Goal: Check status: Check status

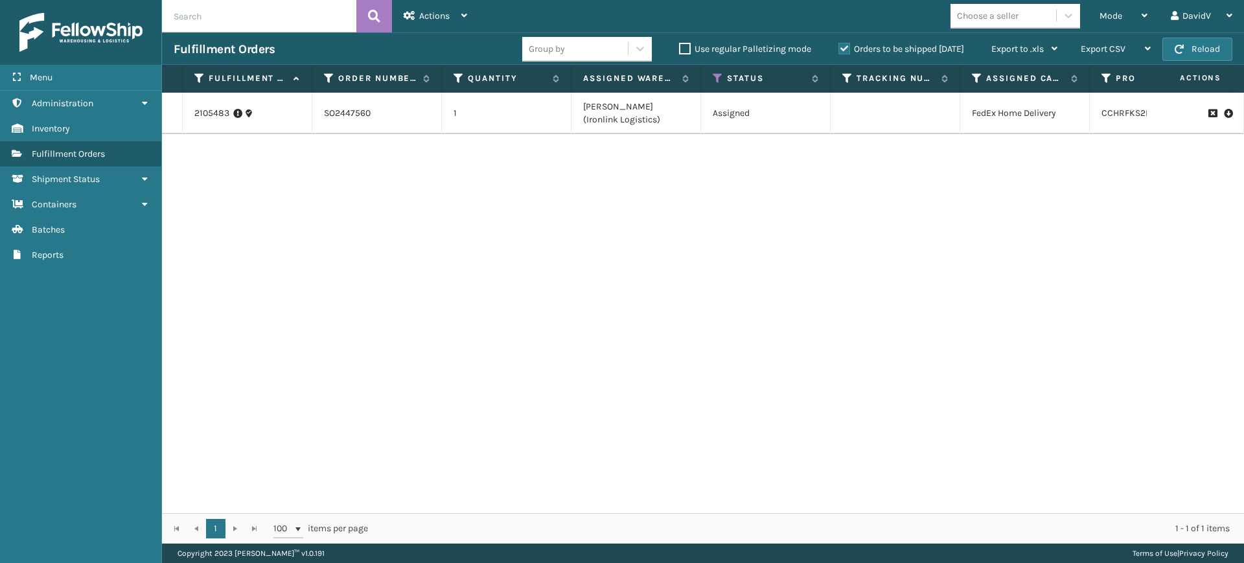
click at [843, 48] on label "Orders to be shipped [DATE]" at bounding box center [901, 48] width 126 height 11
click at [839, 48] on input "Orders to be shipped [DATE]" at bounding box center [838, 45] width 1 height 8
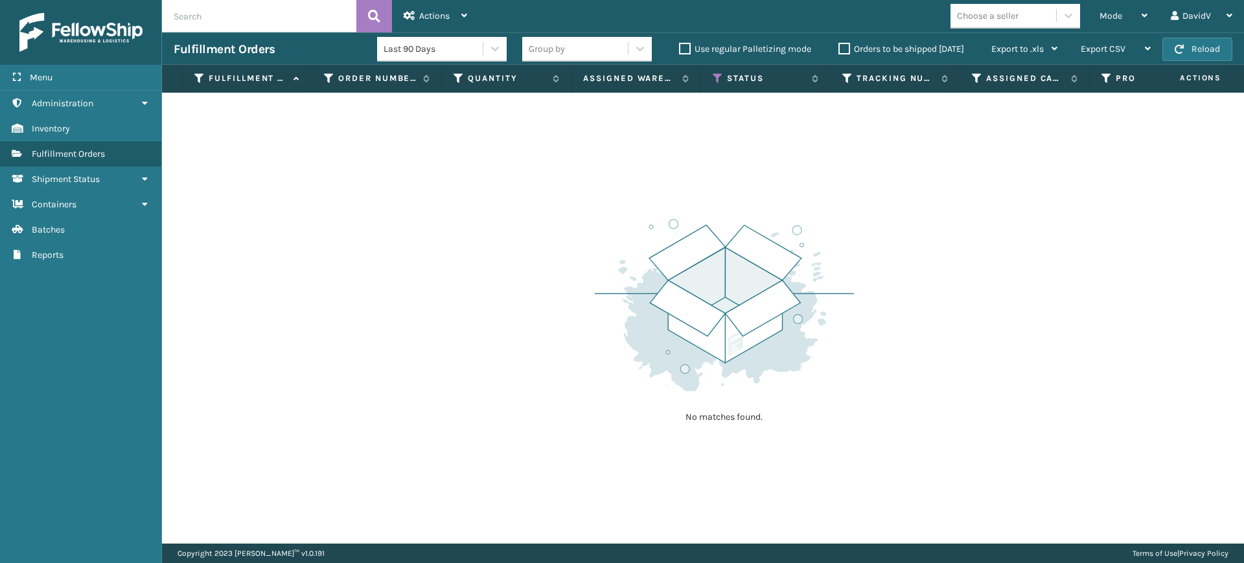
click at [843, 48] on label "Orders to be shipped [DATE]" at bounding box center [901, 48] width 126 height 11
click at [839, 48] on input "Orders to be shipped [DATE]" at bounding box center [838, 45] width 1 height 8
click at [843, 48] on label "Orders to be shipped [DATE]" at bounding box center [901, 48] width 126 height 11
click at [839, 48] on input "Orders to be shipped [DATE]" at bounding box center [838, 45] width 1 height 8
click at [575, 301] on div "No matches found." at bounding box center [703, 318] width 1082 height 451
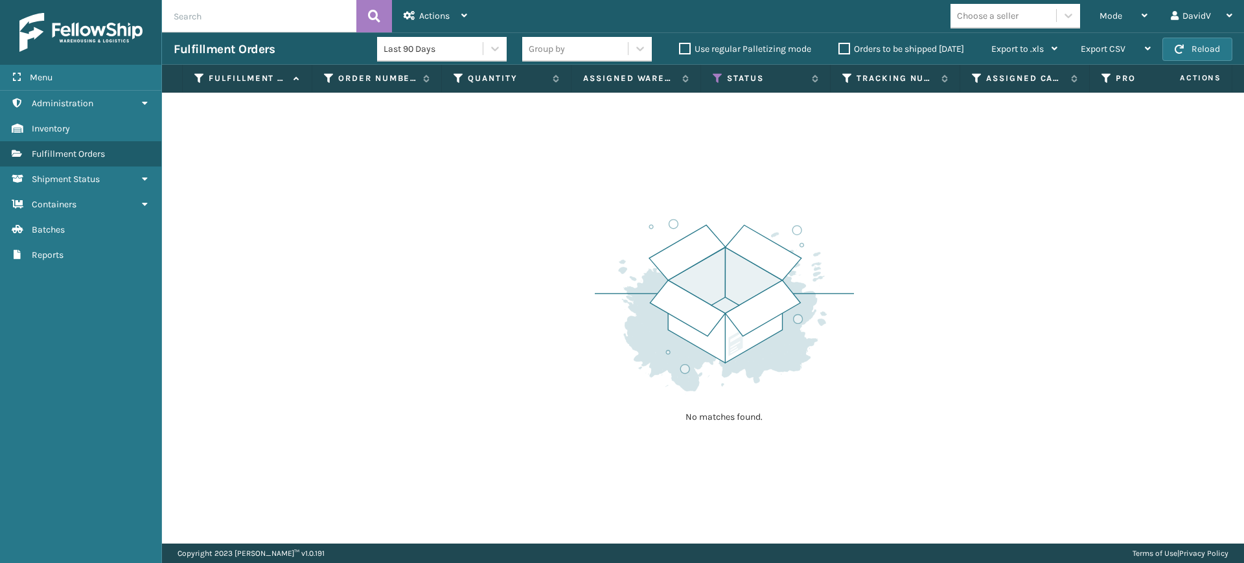
drag, startPoint x: 402, startPoint y: 300, endPoint x: 413, endPoint y: 290, distance: 15.1
click at [402, 299] on div "No matches found." at bounding box center [703, 318] width 1082 height 451
click at [651, 167] on div "No matches found." at bounding box center [703, 318] width 1082 height 451
click at [841, 47] on label "Orders to be shipped [DATE]" at bounding box center [901, 48] width 126 height 11
click at [839, 47] on input "Orders to be shipped [DATE]" at bounding box center [838, 45] width 1 height 8
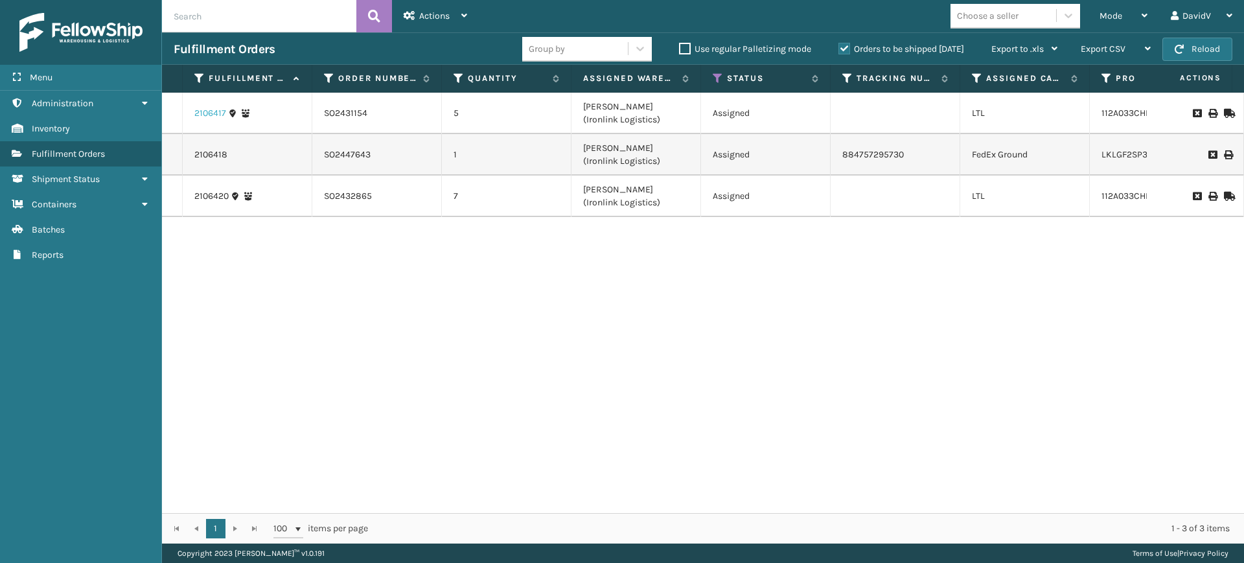
click at [209, 113] on link "2106417" at bounding box center [210, 113] width 32 height 13
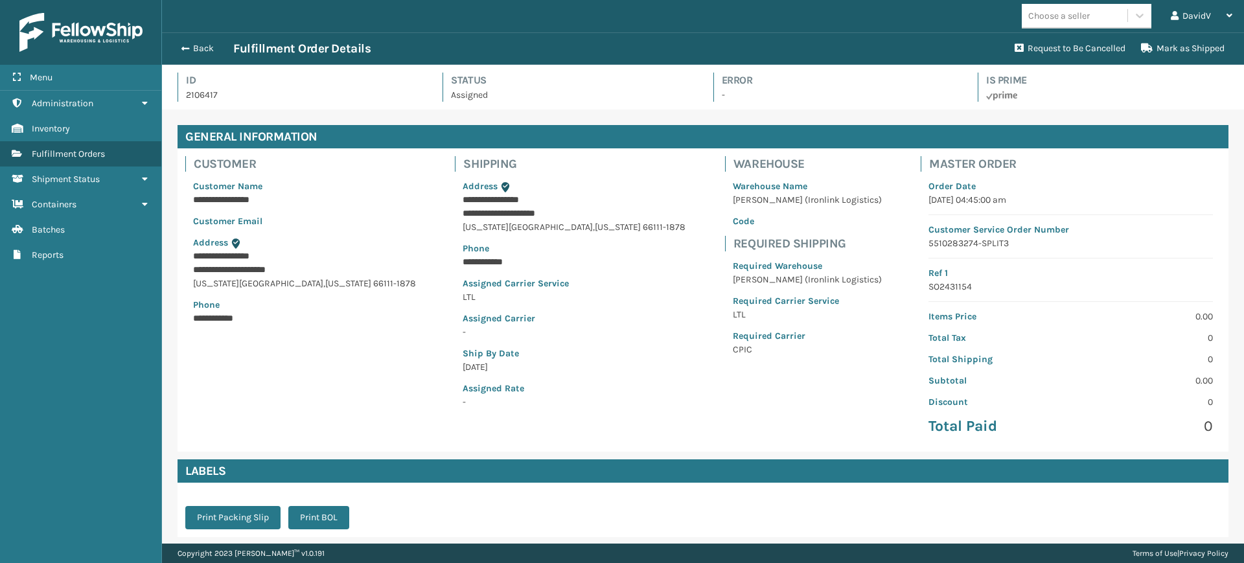
scroll to position [31, 1082]
click at [181, 44] on span "button" at bounding box center [183, 48] width 8 height 9
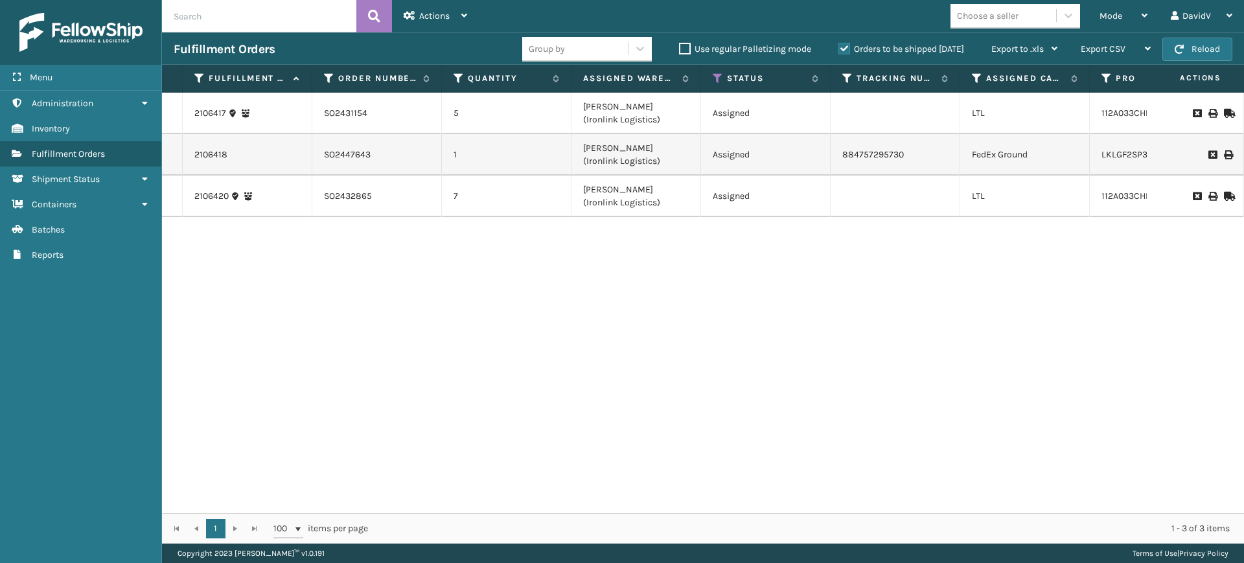
click at [588, 306] on div "2106417 SO2431154 5 [PERSON_NAME] (Ironlink Logistics) Assigned LTL 112A033CHR …" at bounding box center [703, 303] width 1082 height 420
drag, startPoint x: 807, startPoint y: 333, endPoint x: 792, endPoint y: 337, distance: 14.8
click at [806, 334] on div "2106417 SO2431154 5 [PERSON_NAME] (Ironlink Logistics) Assigned LTL 112A033CHR …" at bounding box center [703, 303] width 1082 height 420
click at [640, 301] on div "2106417 SO2431154 5 [PERSON_NAME] (Ironlink Logistics) Assigned LTL 112A033CHR …" at bounding box center [703, 303] width 1082 height 420
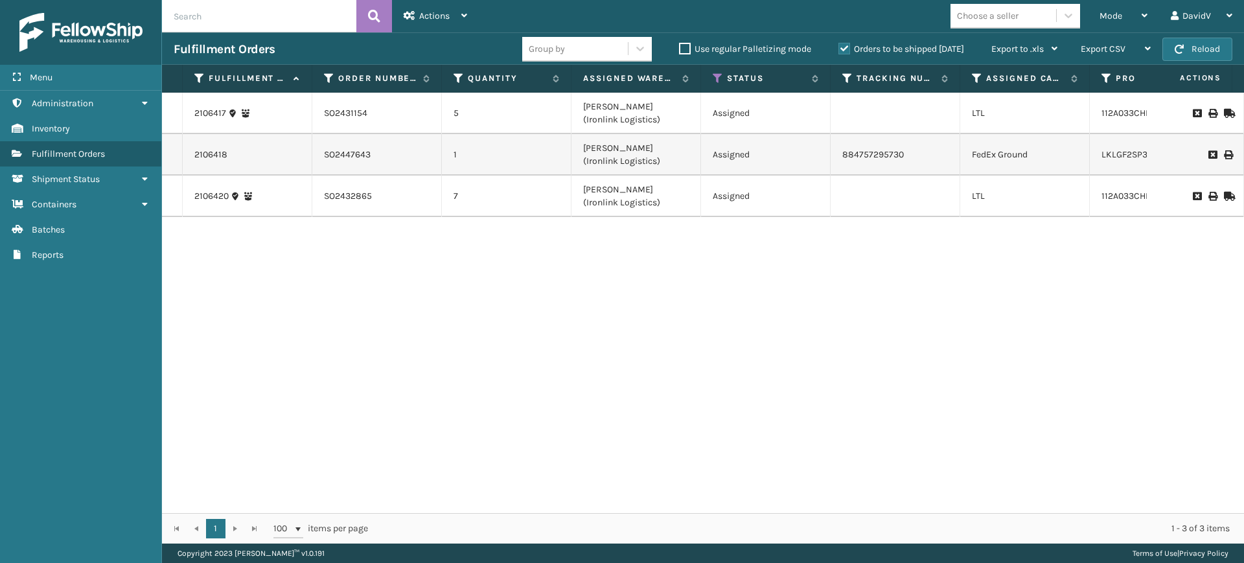
click at [684, 354] on div "2106417 SO2431154 5 [PERSON_NAME] (Ironlink Logistics) Assigned LTL 112A033CHR …" at bounding box center [703, 303] width 1082 height 420
click at [844, 41] on div "Orders to be shipped [DATE]" at bounding box center [903, 49] width 153 height 16
click at [846, 45] on label "Orders to be shipped [DATE]" at bounding box center [901, 48] width 126 height 11
click at [839, 45] on input "Orders to be shipped [DATE]" at bounding box center [838, 45] width 1 height 8
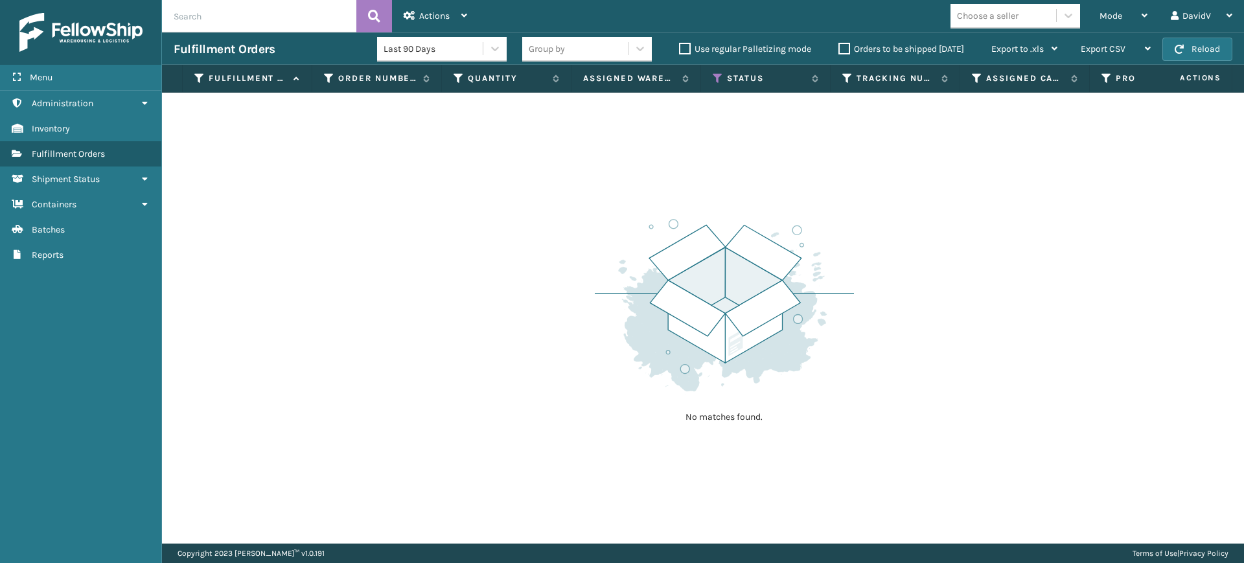
click at [846, 45] on label "Orders to be shipped [DATE]" at bounding box center [901, 48] width 126 height 11
click at [839, 45] on input "Orders to be shipped [DATE]" at bounding box center [838, 45] width 1 height 8
click at [846, 45] on label "Orders to be shipped [DATE]" at bounding box center [901, 48] width 126 height 11
click at [839, 45] on input "Orders to be shipped [DATE]" at bounding box center [838, 45] width 1 height 8
click at [846, 45] on label "Orders to be shipped [DATE]" at bounding box center [901, 48] width 126 height 11
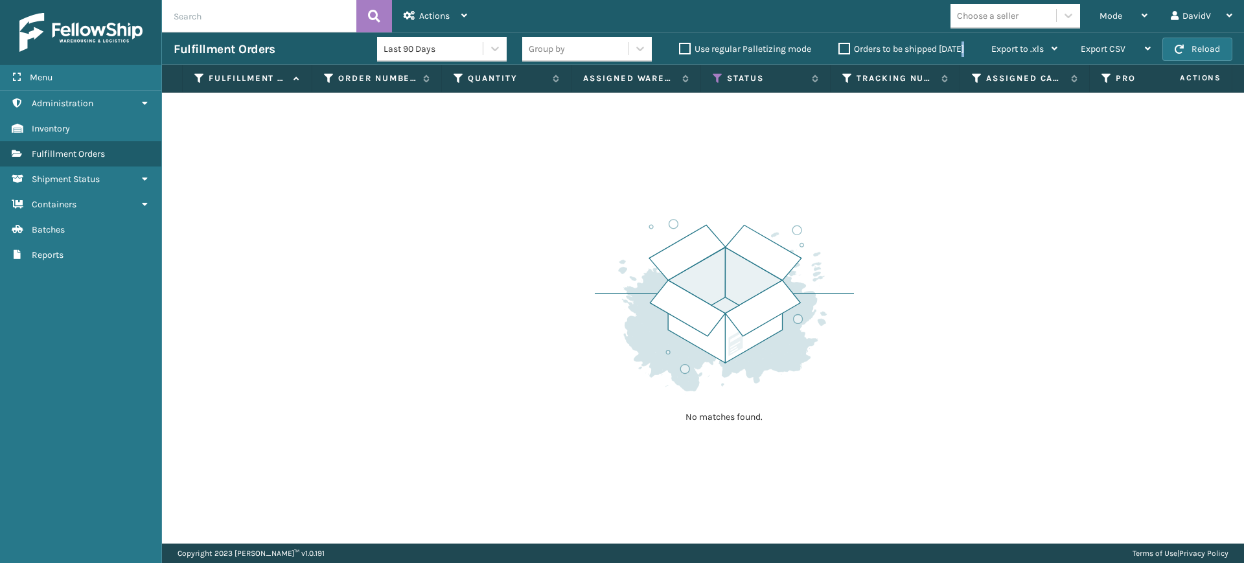
click at [839, 45] on input "Orders to be shipped [DATE]" at bounding box center [838, 45] width 1 height 8
